Goal: Obtain resource: Obtain resource

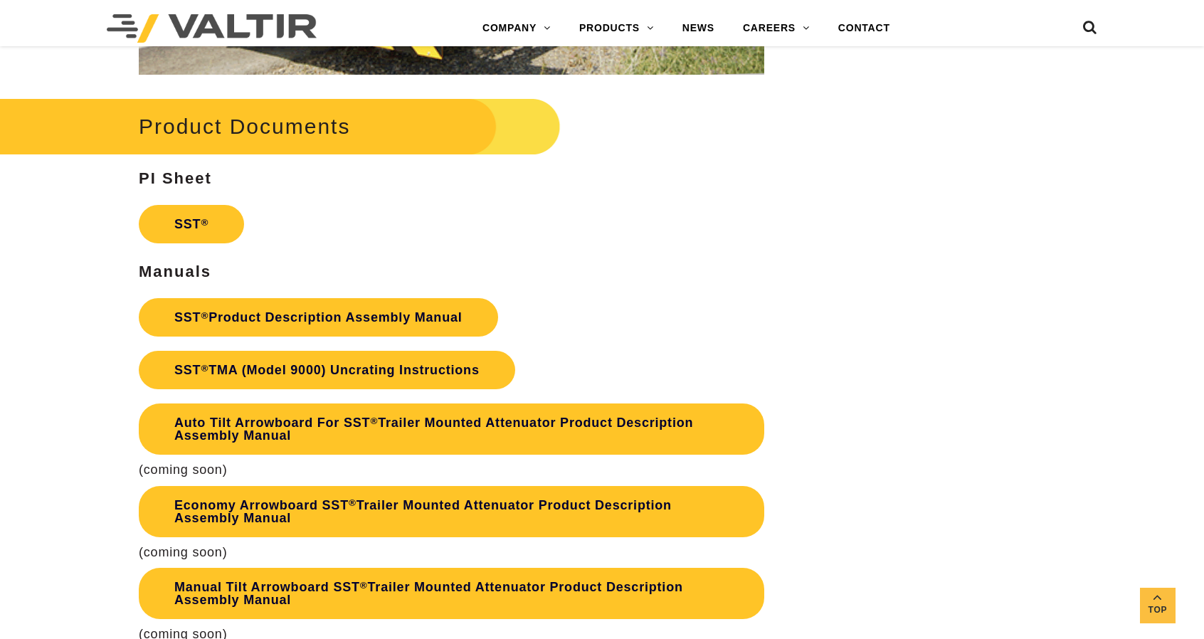
scroll to position [2558, 0]
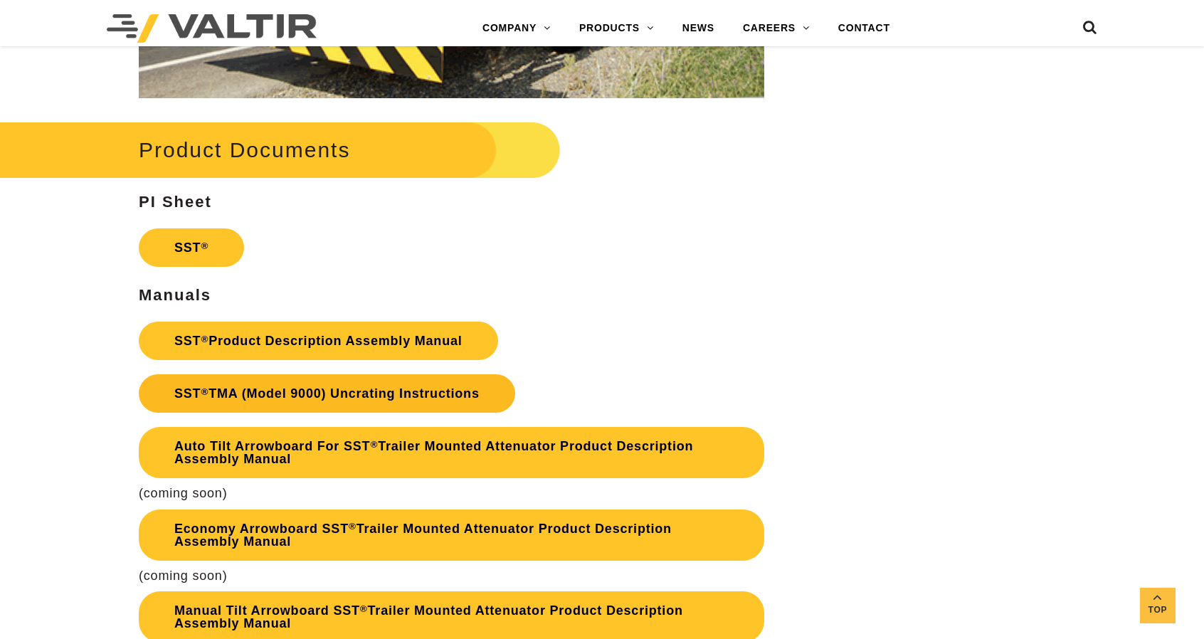
click at [227, 413] on link "SST ® TMA (Model 9000) Uncrating Instructions" at bounding box center [327, 393] width 376 height 38
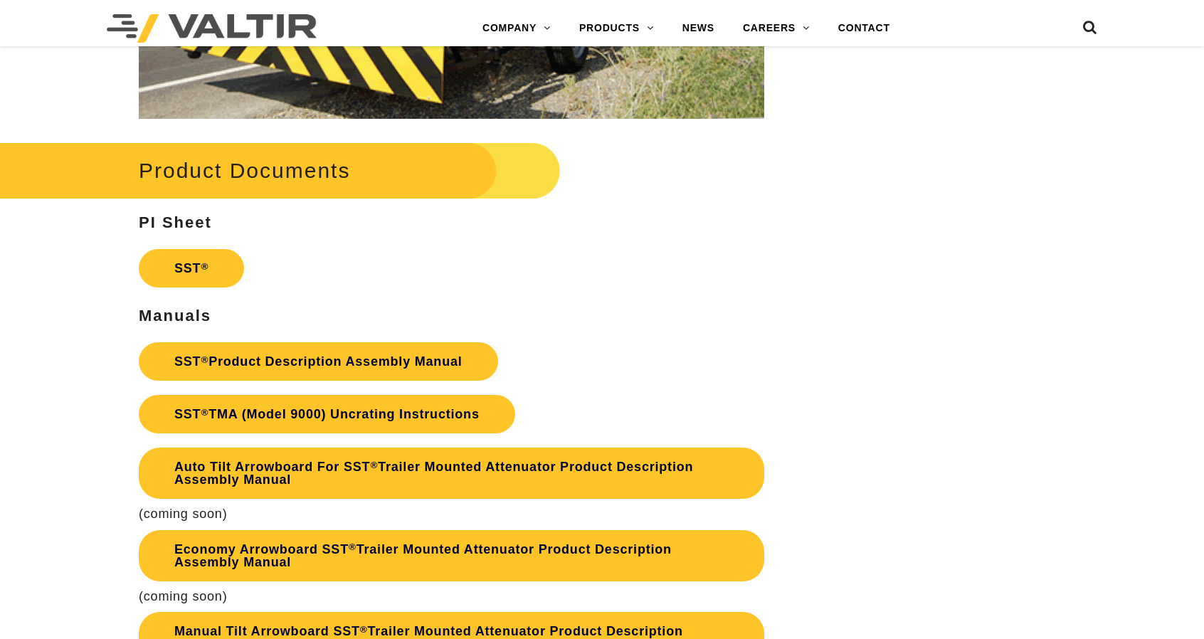
scroll to position [2558, 0]
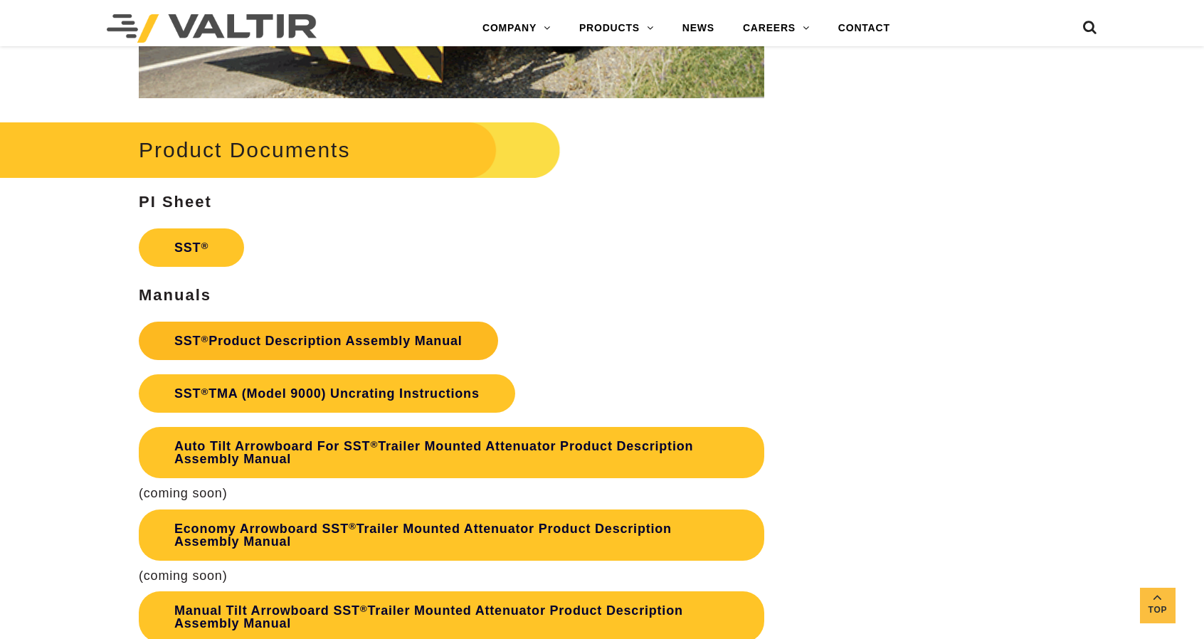
click at [237, 356] on link "SST ® Product Description Assembly Manual" at bounding box center [318, 341] width 359 height 38
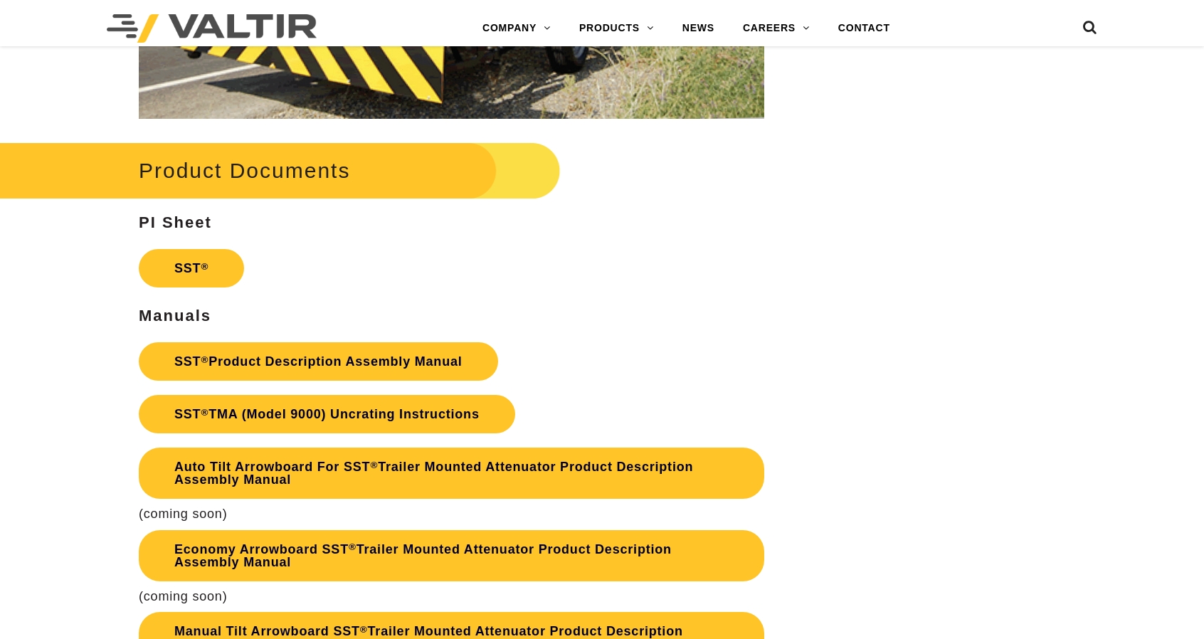
scroll to position [2558, 0]
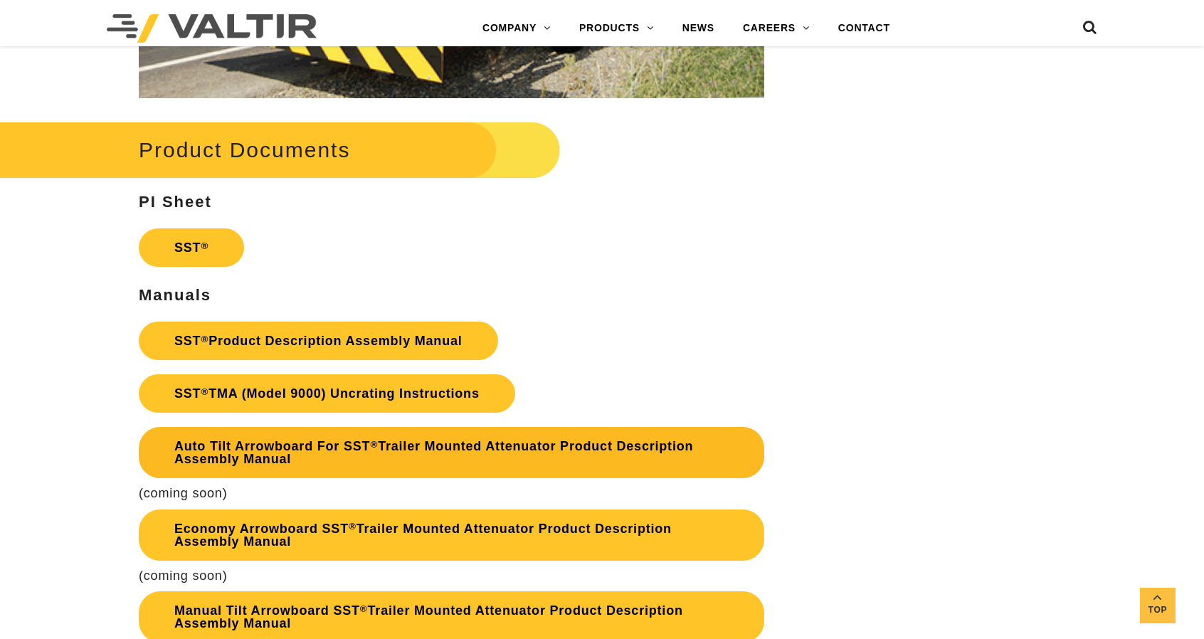
click at [436, 465] on link "Auto Tilt Arrowboard For SST ® Trailer Mounted Attenuator Product Description A…" at bounding box center [452, 452] width 626 height 51
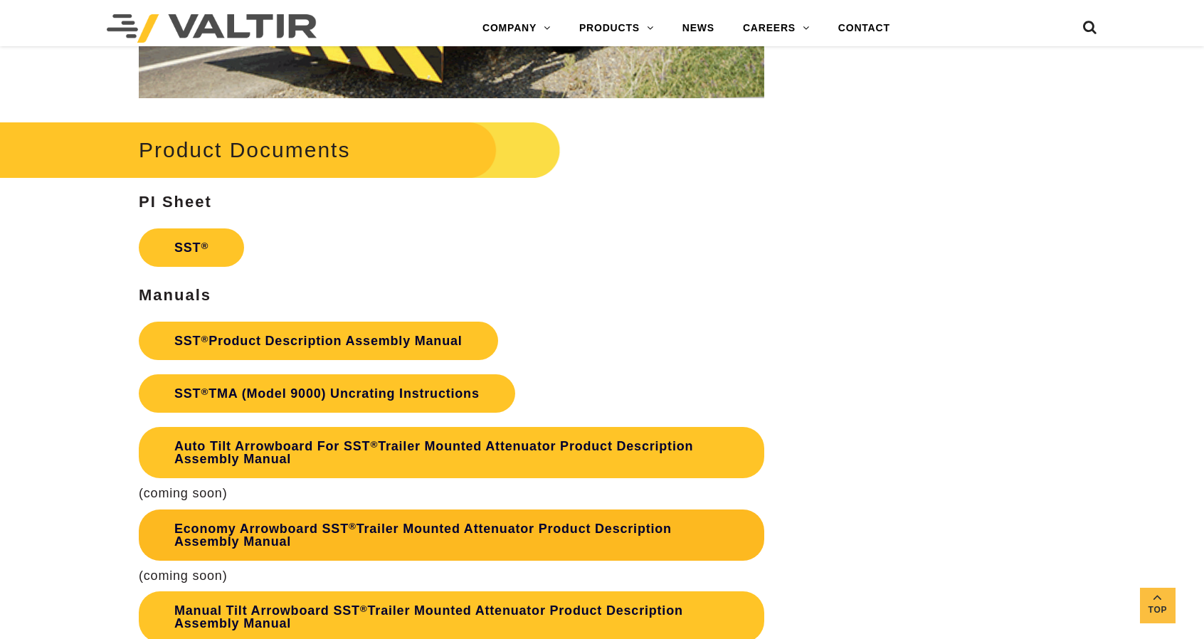
click at [257, 548] on link "Economy Arrowboard SST ® Trailer Mounted Attenuator Product Description Assembl…" at bounding box center [452, 535] width 626 height 51
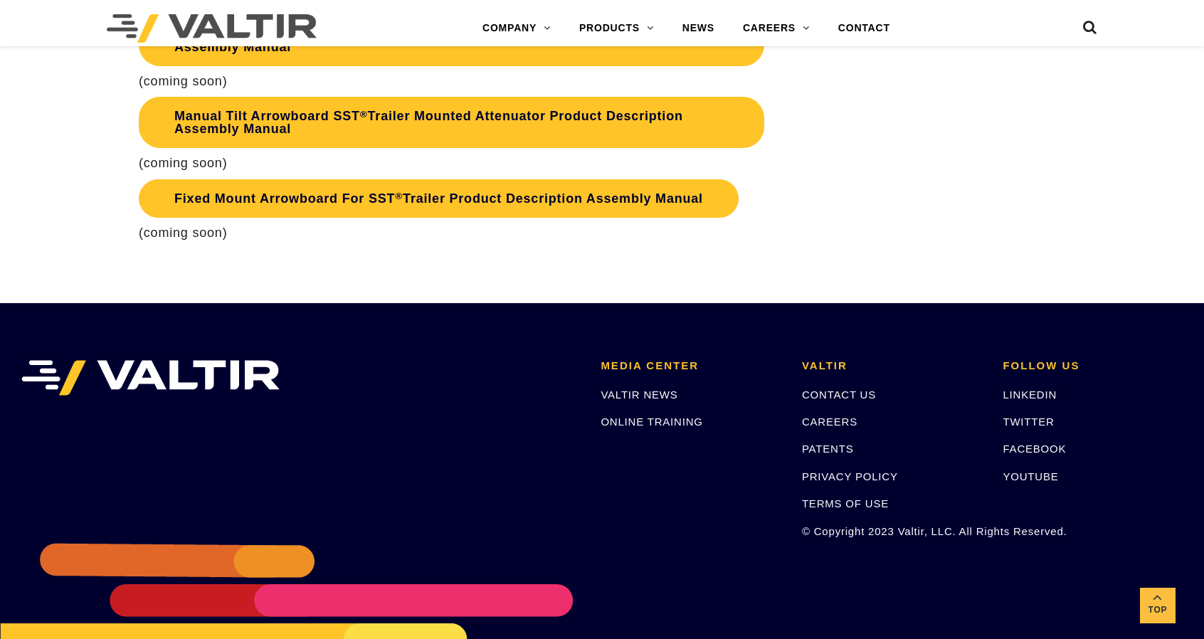
scroll to position [3071, 0]
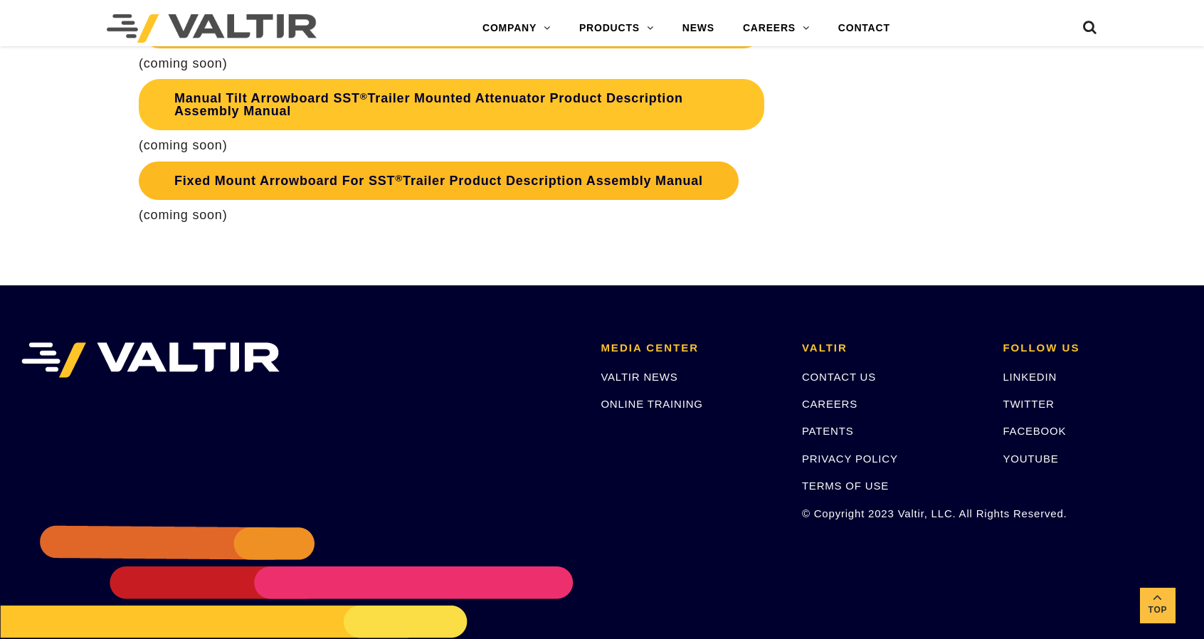
click at [268, 195] on link "Fixed Mount Arrowboard For SST ® Trailer Product Description Assembly Manual" at bounding box center [439, 181] width 600 height 38
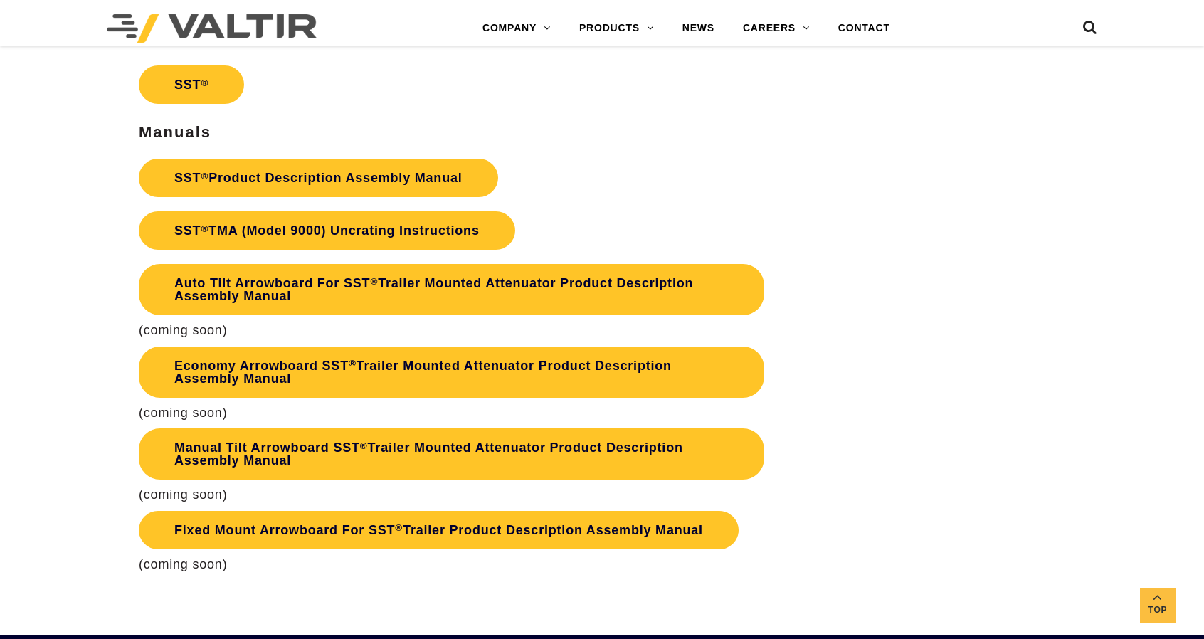
scroll to position [2707, 0]
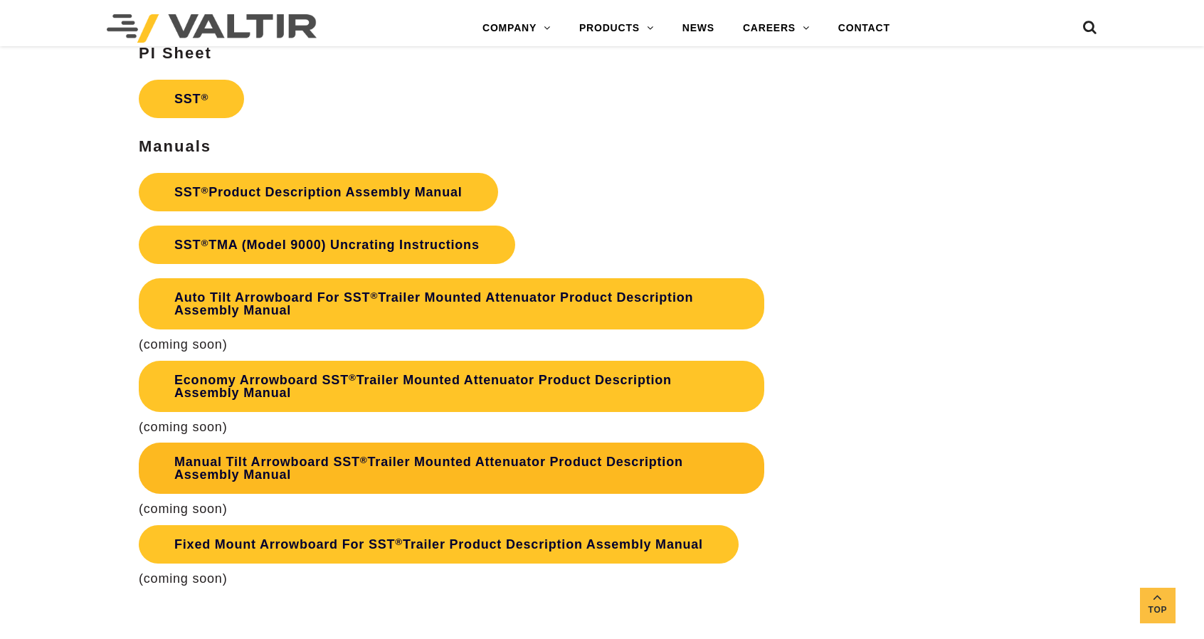
click at [249, 478] on link "Manual Tilt Arrowboard SST ® Trailer Mounted Attenuator Product Description Ass…" at bounding box center [452, 468] width 626 height 51
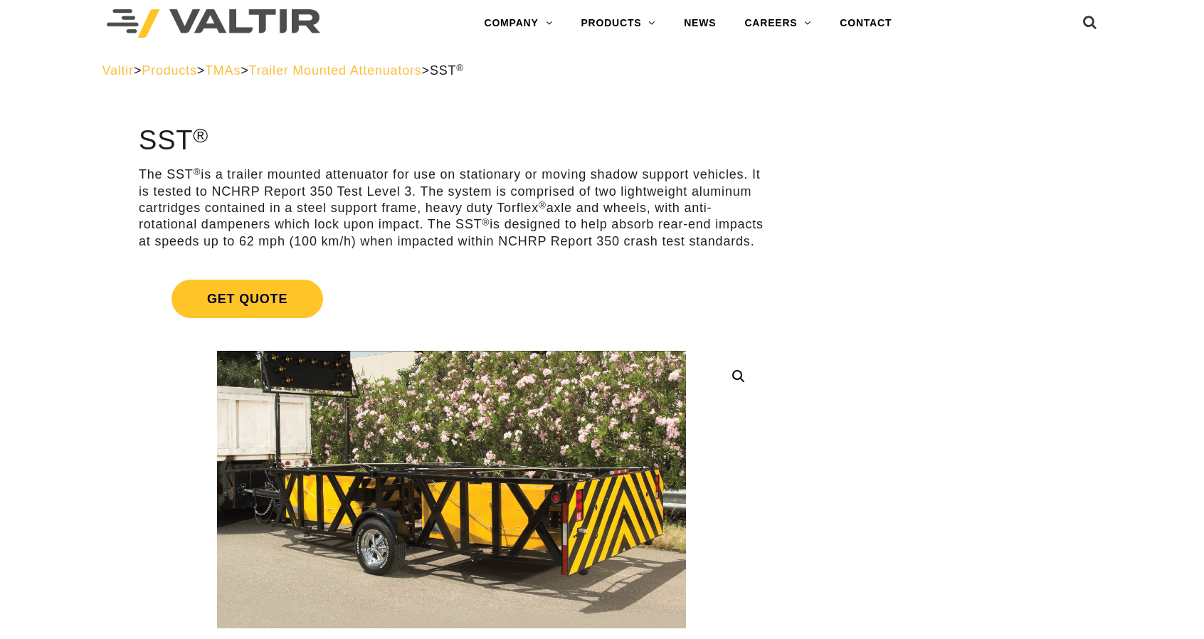
scroll to position [0, 0]
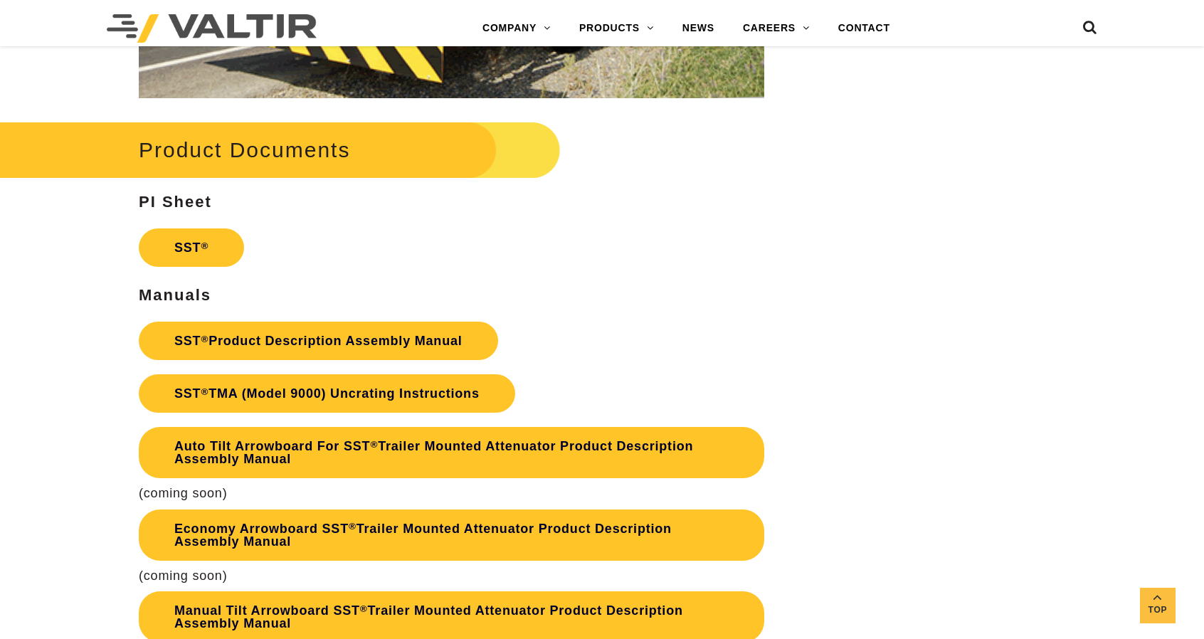
scroll to position [2552, 0]
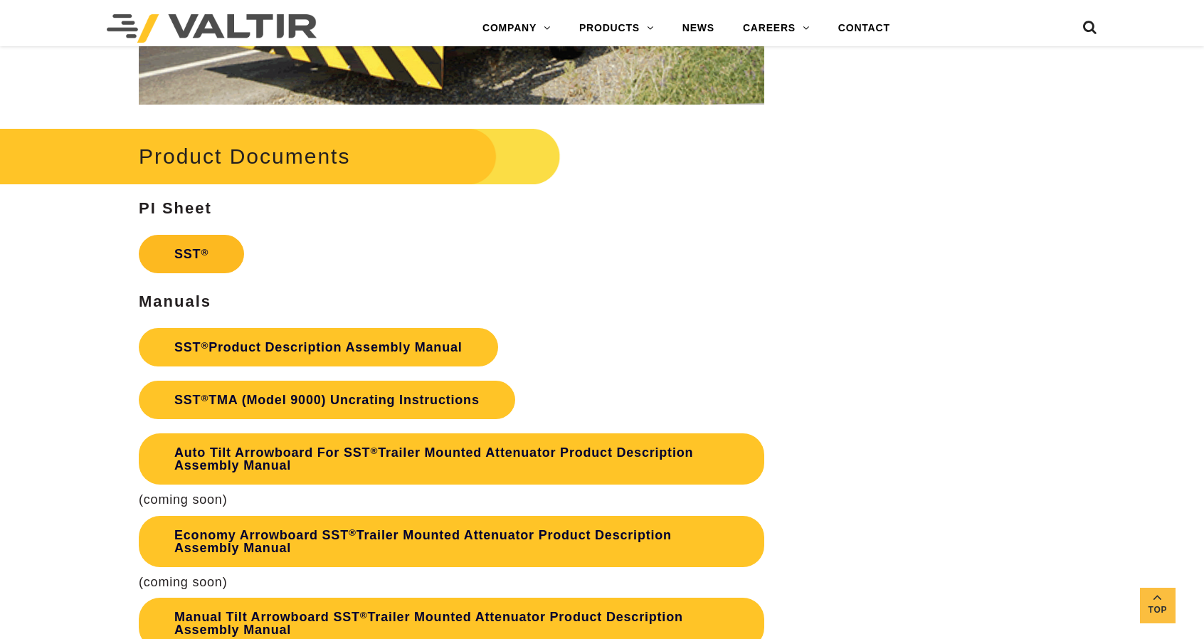
click at [179, 273] on link "SST ®" at bounding box center [191, 254] width 105 height 38
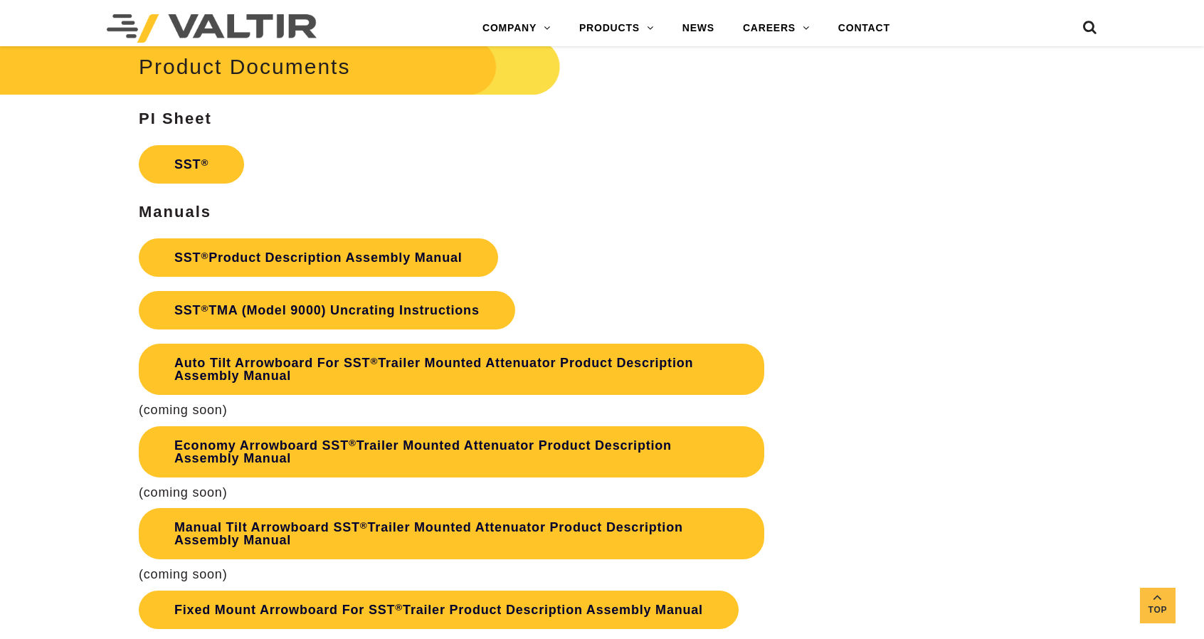
scroll to position [2651, 0]
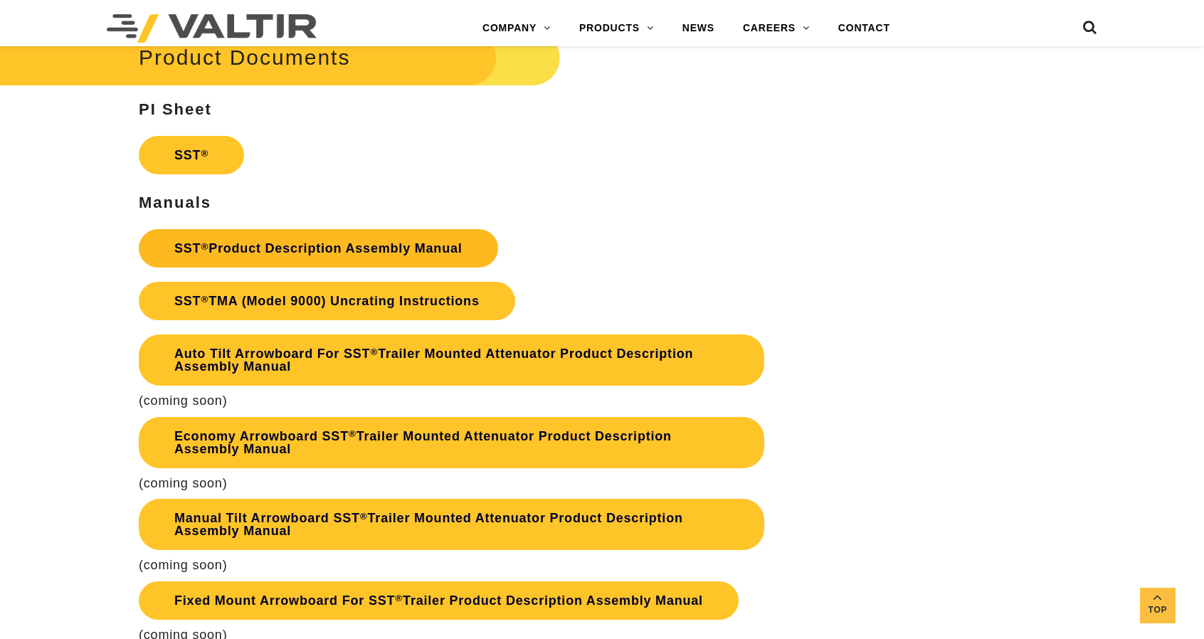
click at [249, 263] on link "SST ® Product Description Assembly Manual" at bounding box center [318, 248] width 359 height 38
